Goal: Go to known website: Access a specific website the user already knows

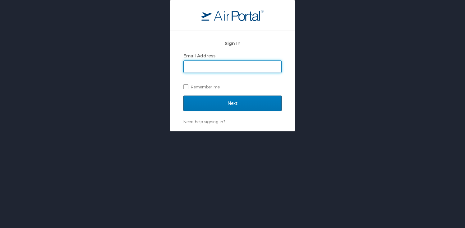
type input "[PERSON_NAME][EMAIL_ADDRESS][PERSON_NAME][DOMAIN_NAME]"
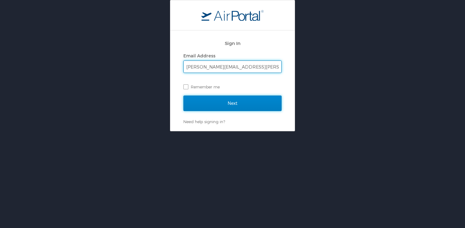
click at [241, 107] on input "Next" at bounding box center [232, 104] width 98 height 16
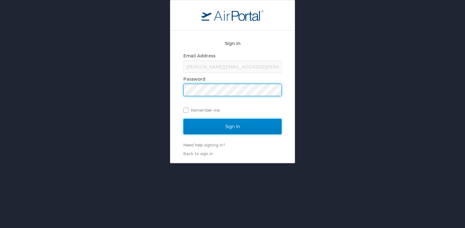
click at [243, 127] on input "Sign In" at bounding box center [232, 127] width 98 height 16
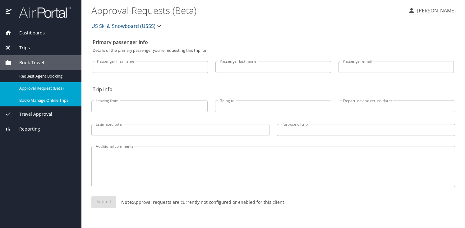
click at [53, 101] on span "Book/Manage Online Trips" at bounding box center [46, 101] width 55 height 6
